Goal: Task Accomplishment & Management: Manage account settings

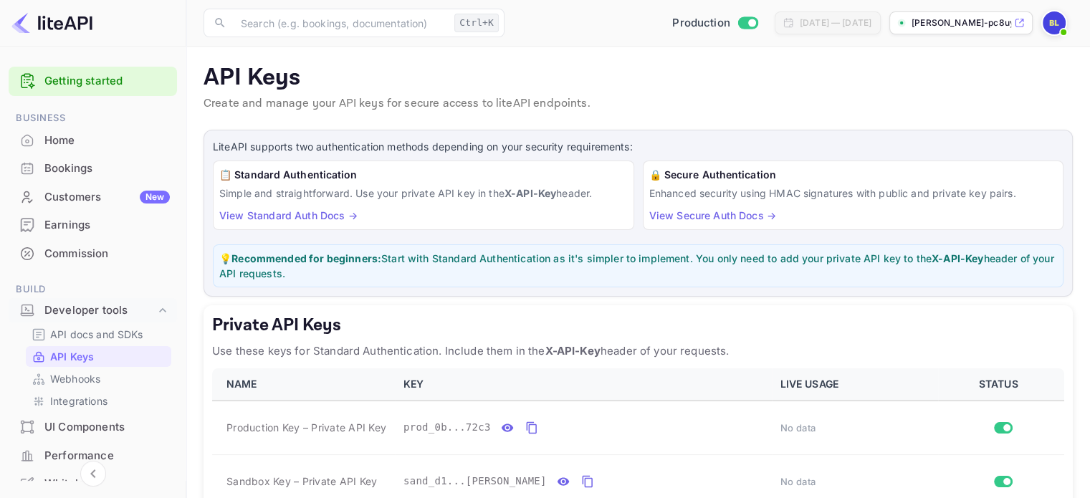
scroll to position [59, 0]
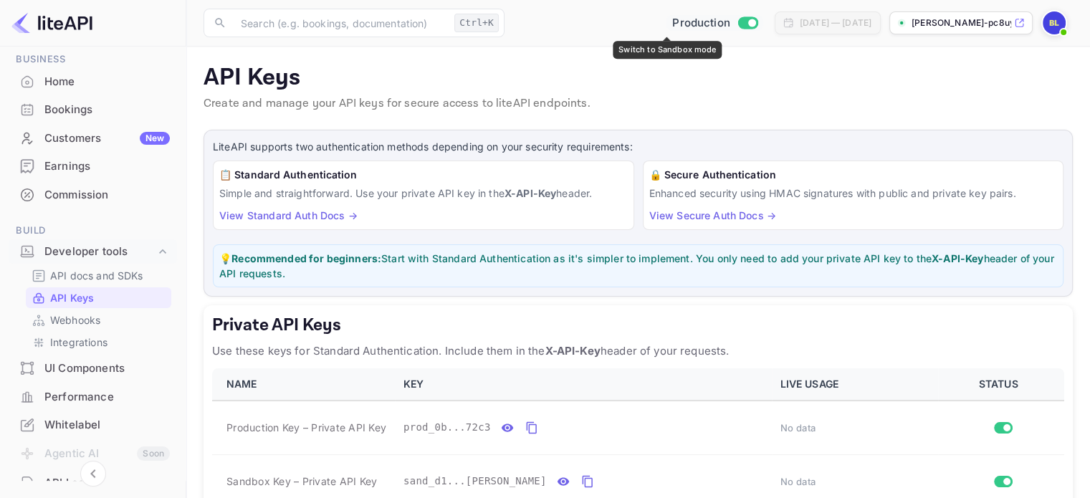
click at [737, 23] on input "Switch to Sandbox mode" at bounding box center [751, 22] width 29 height 9
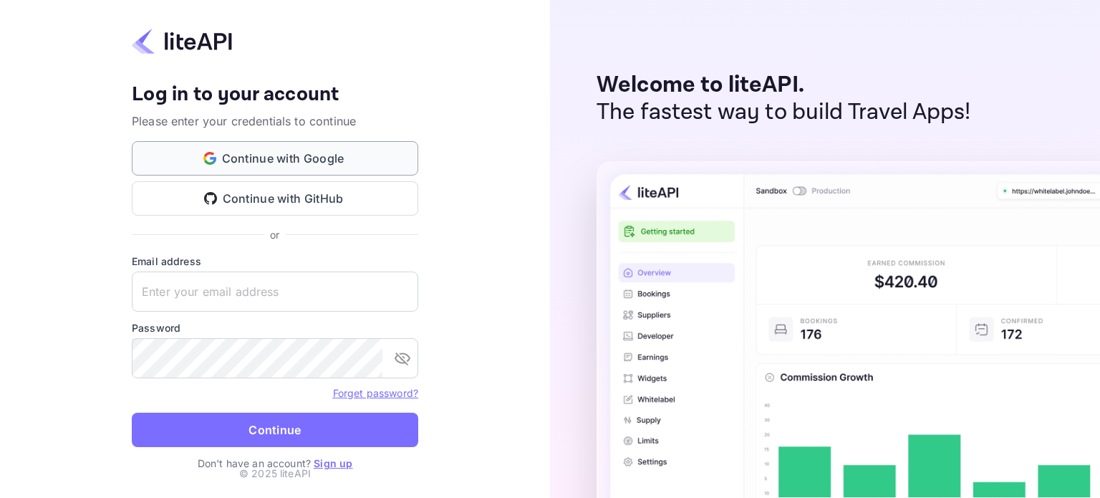
click at [245, 156] on button "Continue with Google" at bounding box center [275, 158] width 287 height 34
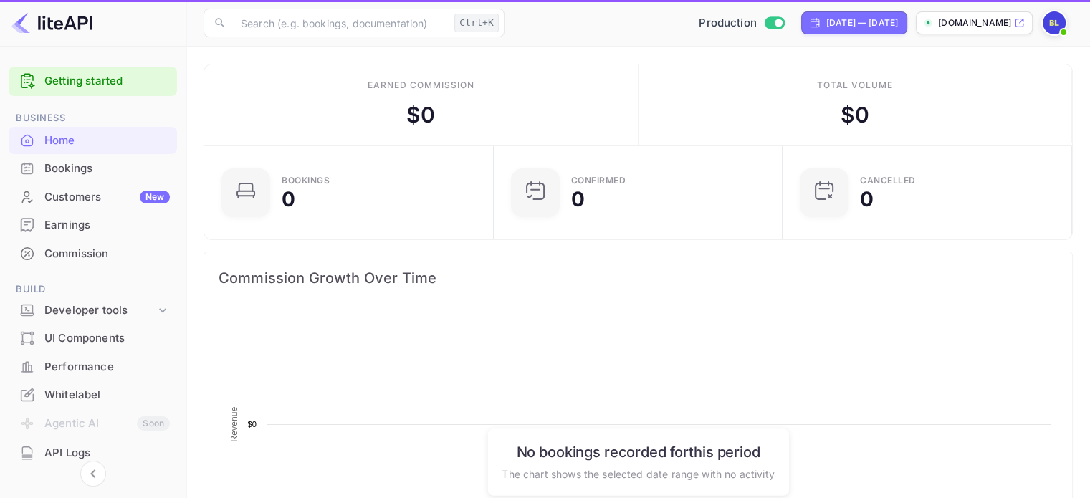
scroll to position [222, 269]
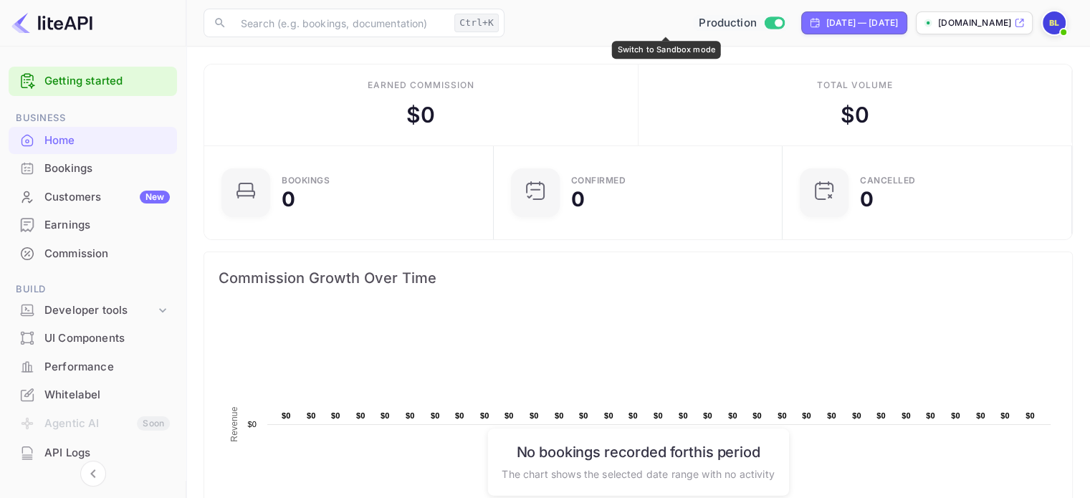
click at [764, 19] on input "Switch to Sandbox mode" at bounding box center [778, 22] width 29 height 9
checkbox input "false"
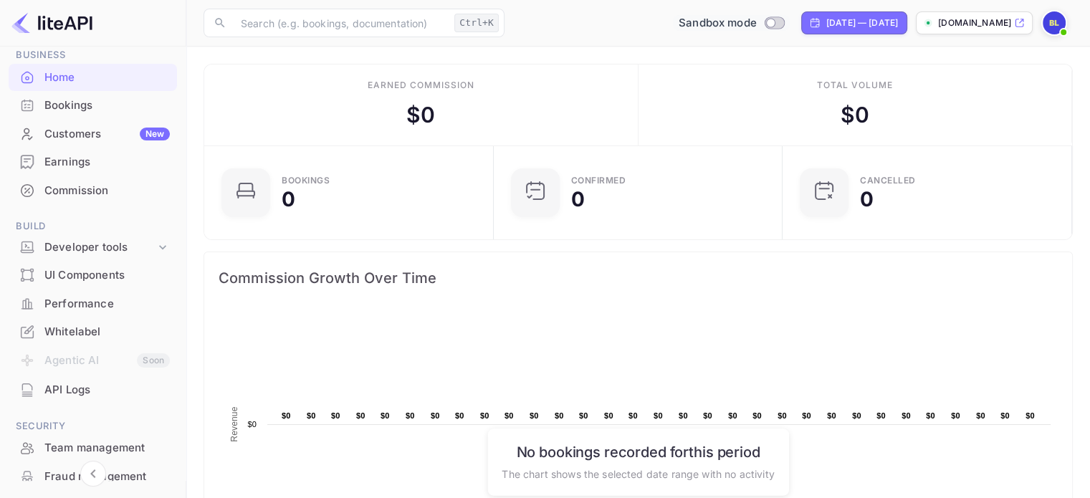
scroll to position [143, 0]
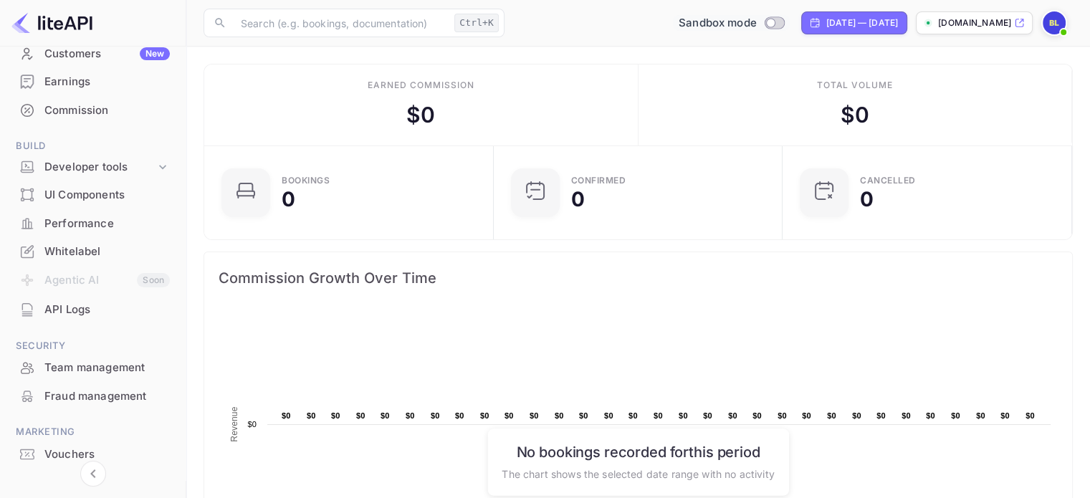
click at [69, 302] on div "API Logs" at bounding box center [106, 310] width 125 height 16
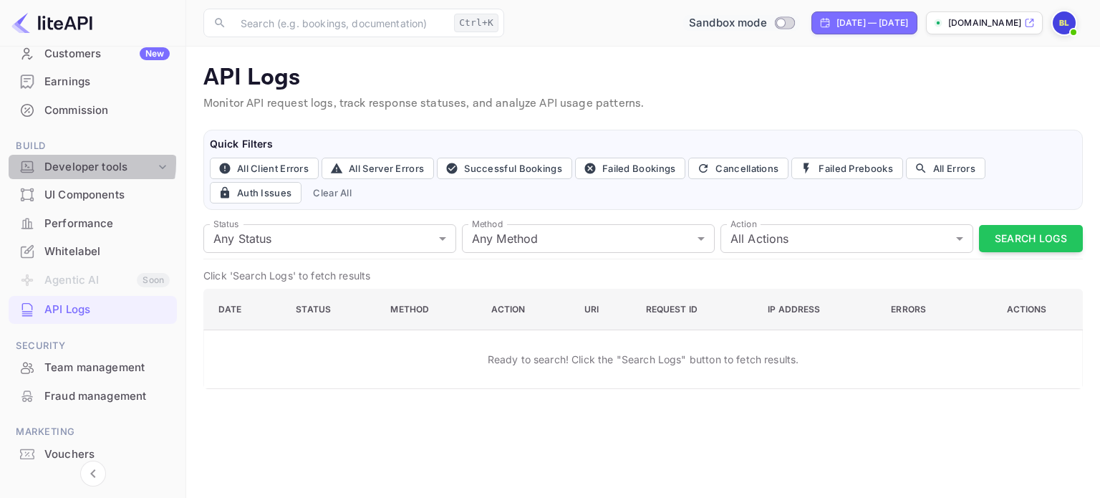
click at [82, 162] on div "Developer tools" at bounding box center [99, 167] width 111 height 16
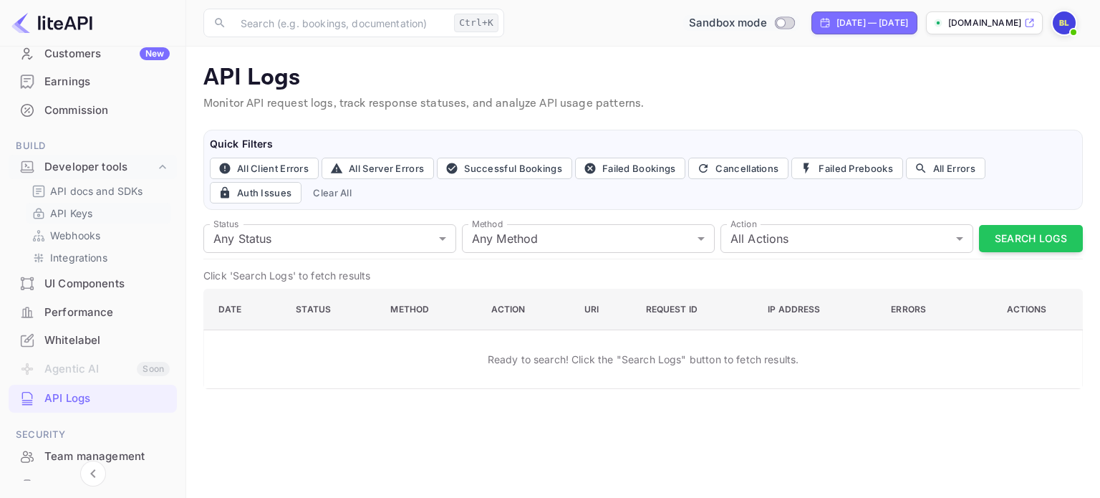
click at [69, 209] on p "API Keys" at bounding box center [71, 213] width 42 height 15
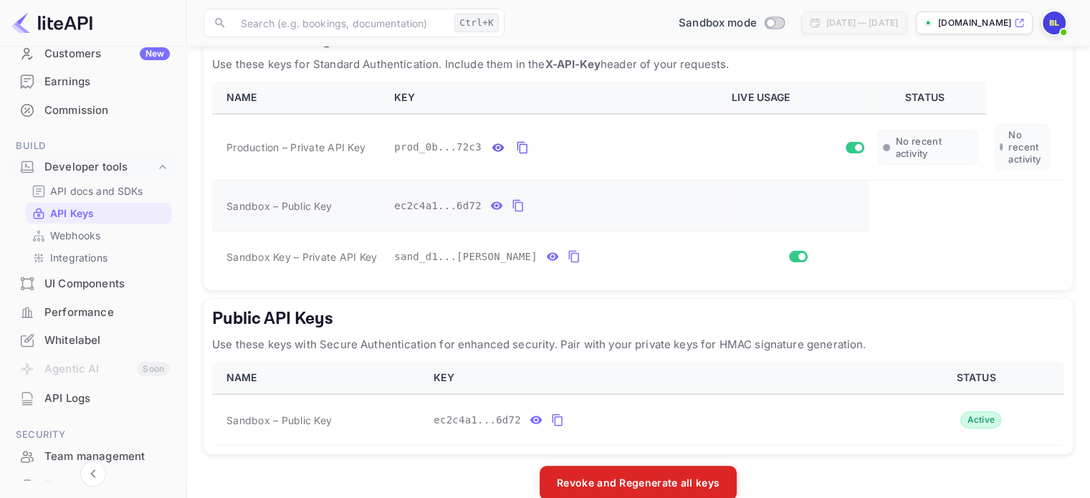
scroll to position [215, 0]
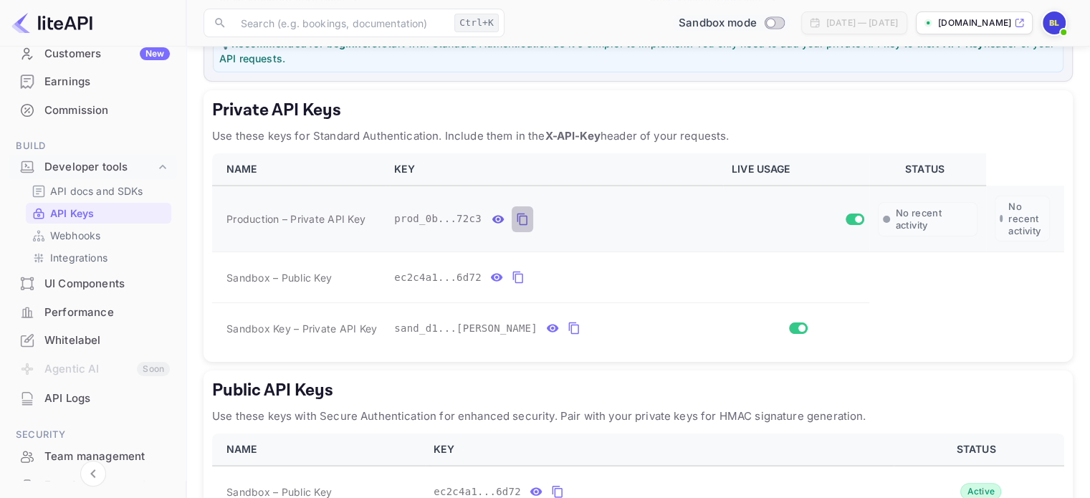
click at [516, 217] on icon "private api keys table" at bounding box center [522, 219] width 13 height 17
click at [567, 329] on icon "private api keys table" at bounding box center [573, 327] width 13 height 17
